Goal: Find specific page/section: Find specific page/section

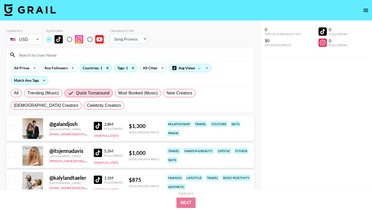
select select "Song"
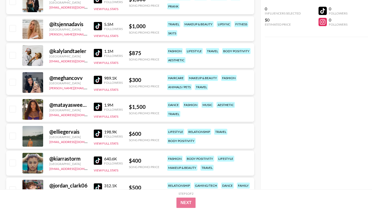
click at [97, 133] on img at bounding box center [98, 134] width 8 height 8
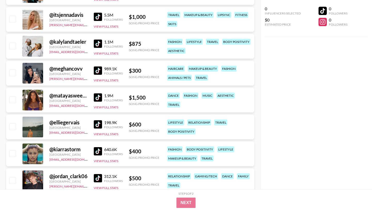
scroll to position [138, 0]
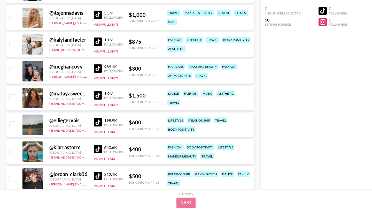
click at [99, 123] on img at bounding box center [98, 122] width 8 height 8
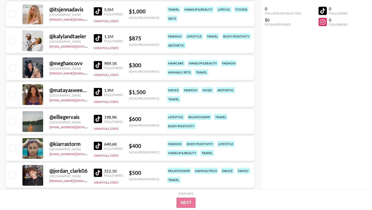
click at [94, 145] on img at bounding box center [98, 146] width 8 height 8
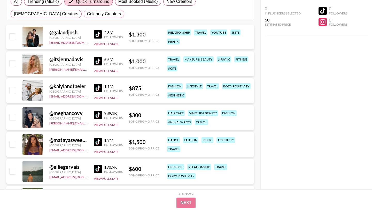
scroll to position [150, 0]
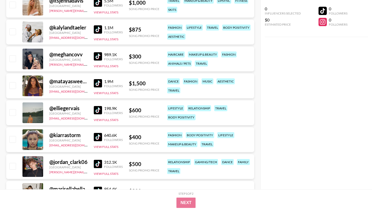
click at [99, 56] on img at bounding box center [98, 56] width 8 height 8
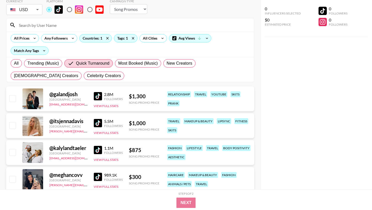
scroll to position [16, 0]
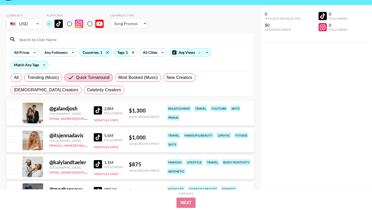
click at [133, 52] on icon at bounding box center [133, 52] width 2 height 2
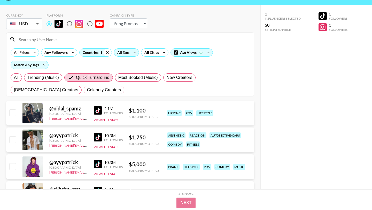
click at [107, 51] on icon at bounding box center [107, 53] width 8 height 8
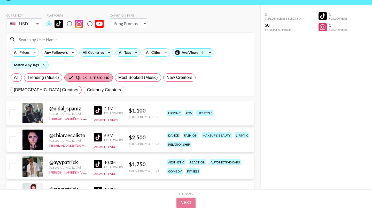
click at [78, 79] on span "Quick Turnaround" at bounding box center [93, 77] width 34 height 6
click at [76, 79] on input "Quick Turnaround" at bounding box center [72, 77] width 8 height 6
click at [12, 80] on label "All" at bounding box center [16, 77] width 11 height 8
click at [14, 78] on input "All" at bounding box center [14, 78] width 0 height 0
radio input "true"
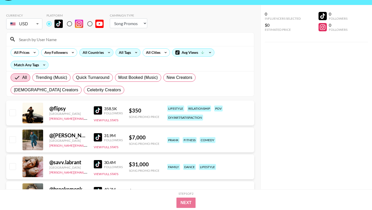
click at [49, 40] on input at bounding box center [133, 39] width 235 height 8
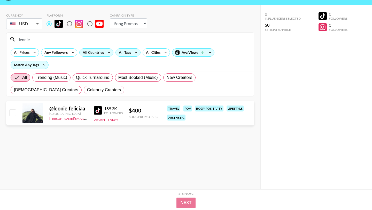
click at [99, 110] on img at bounding box center [98, 110] width 8 height 8
drag, startPoint x: 35, startPoint y: 39, endPoint x: 19, endPoint y: 39, distance: 15.8
click at [20, 39] on input "leonie" at bounding box center [133, 39] width 235 height 8
type input "l"
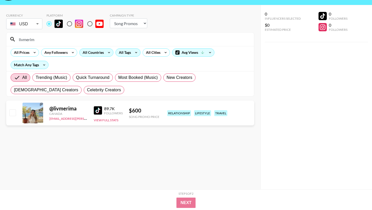
type input "livmerim"
click at [101, 112] on img at bounding box center [98, 110] width 8 height 8
drag, startPoint x: 41, startPoint y: 40, endPoint x: 12, endPoint y: 40, distance: 29.0
click at [12, 40] on div "livmerim" at bounding box center [130, 39] width 248 height 13
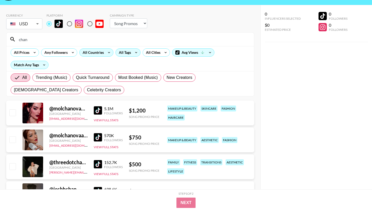
scroll to position [19, 0]
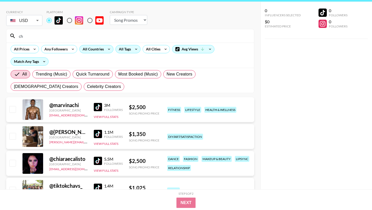
type input "c"
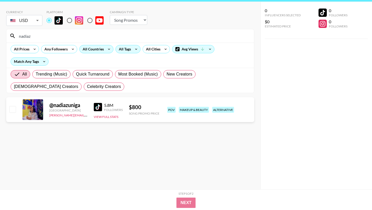
type input "nadiaz"
